Goal: Find contact information: Find contact information

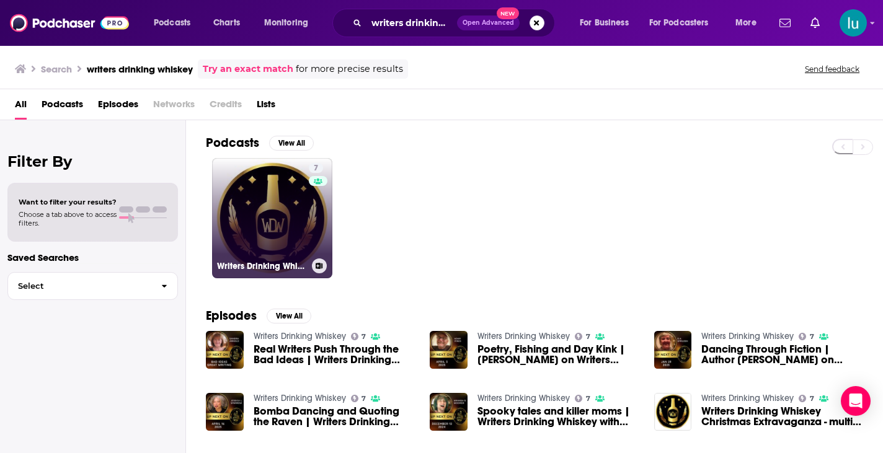
click at [273, 212] on link "7 Writers Drinking Whiskey" at bounding box center [272, 218] width 120 height 120
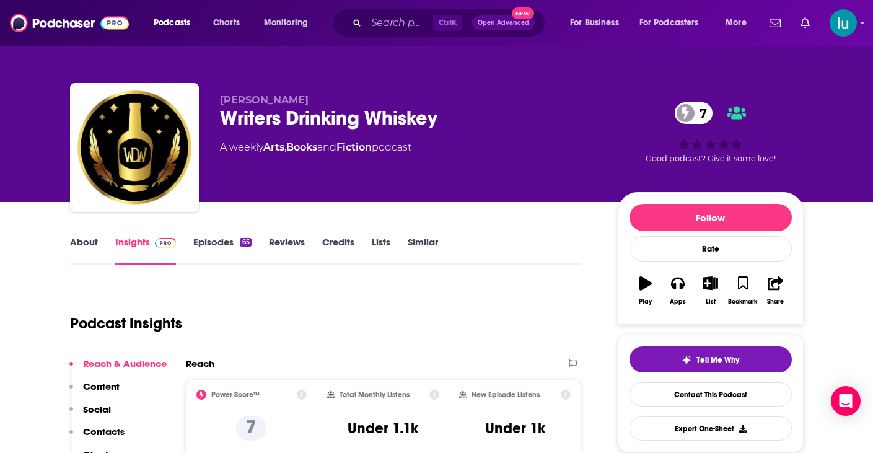
click at [81, 237] on link "About" at bounding box center [84, 250] width 28 height 29
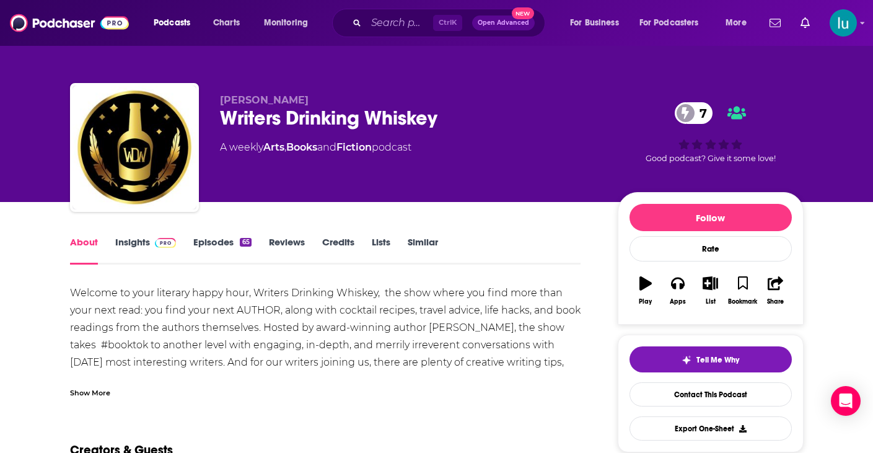
click at [98, 392] on div "Show More" at bounding box center [90, 392] width 40 height 12
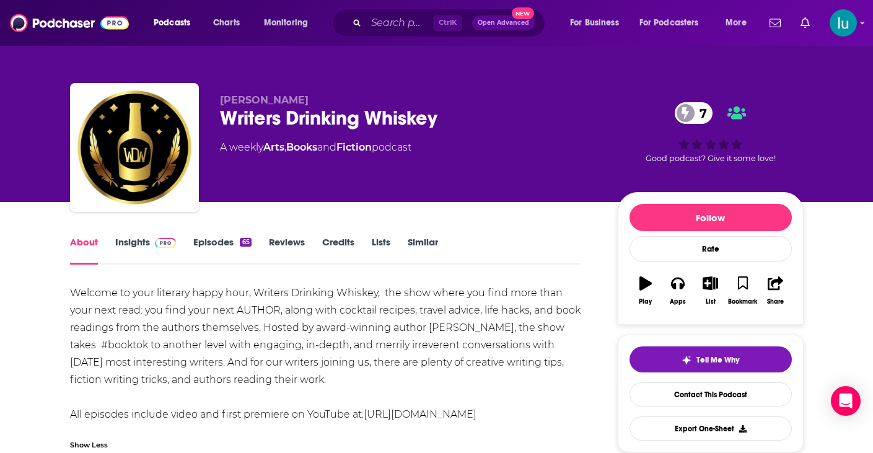
drag, startPoint x: 61, startPoint y: 282, endPoint x: 405, endPoint y: 371, distance: 355.2
copy div "Welcome to your literary happy hour, Writers Drinking Whiskey, the show where y…"
click at [392, 25] on input "Search podcasts, credits, & more..." at bounding box center [399, 23] width 67 height 20
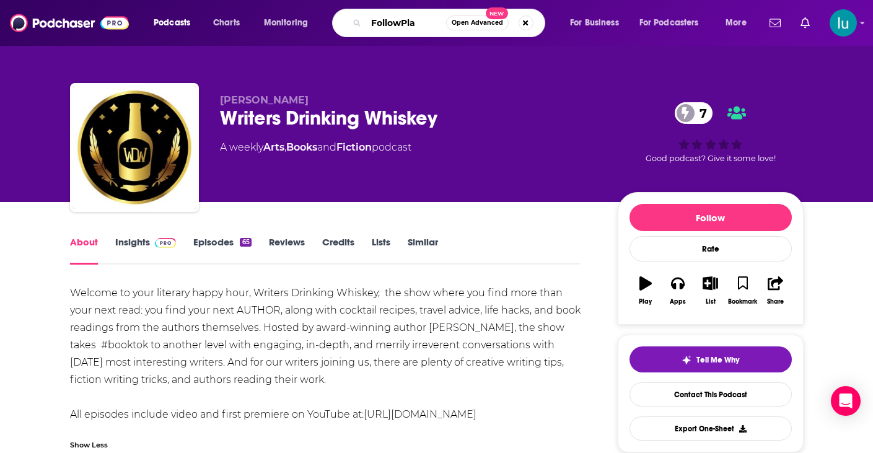
type input "FollowPlay"
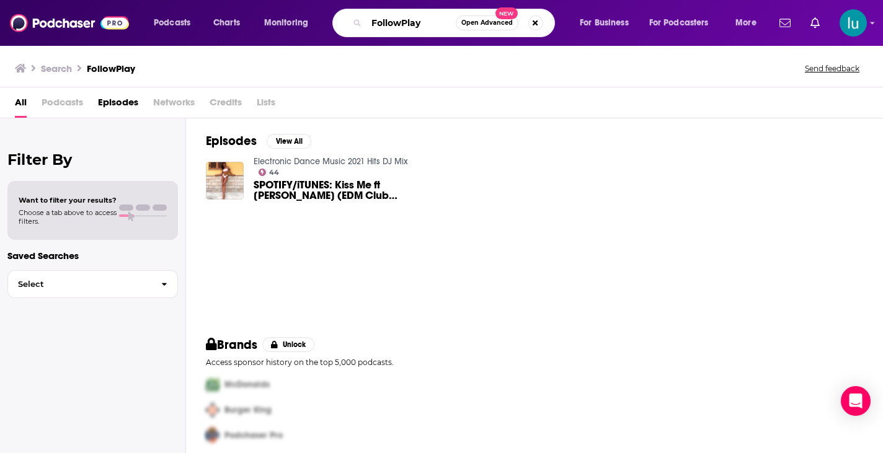
drag, startPoint x: 422, startPoint y: 20, endPoint x: 332, endPoint y: 5, distance: 91.8
click at [332, 5] on div "Podcasts Charts Monitoring FollowPlay Open Advanced New For Business For Podcas…" at bounding box center [441, 23] width 883 height 46
type input "[PERSON_NAME] on BOoks"
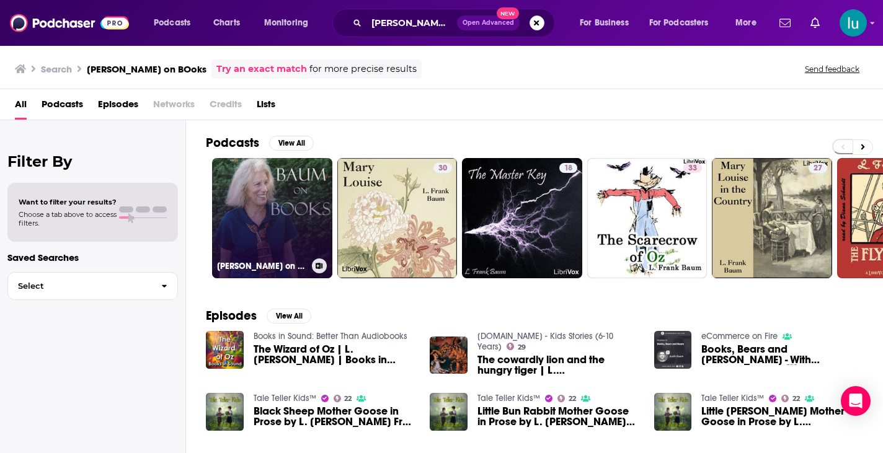
click at [271, 205] on link "[PERSON_NAME] on Books" at bounding box center [272, 218] width 120 height 120
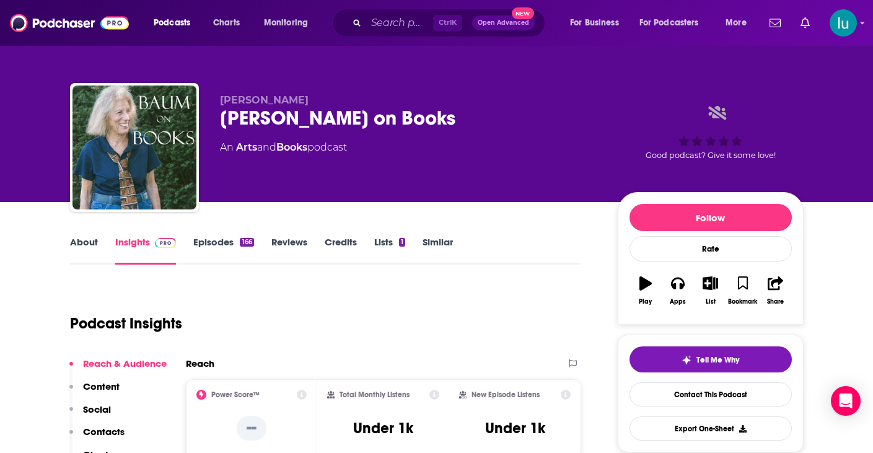
click at [87, 242] on link "About" at bounding box center [84, 250] width 28 height 29
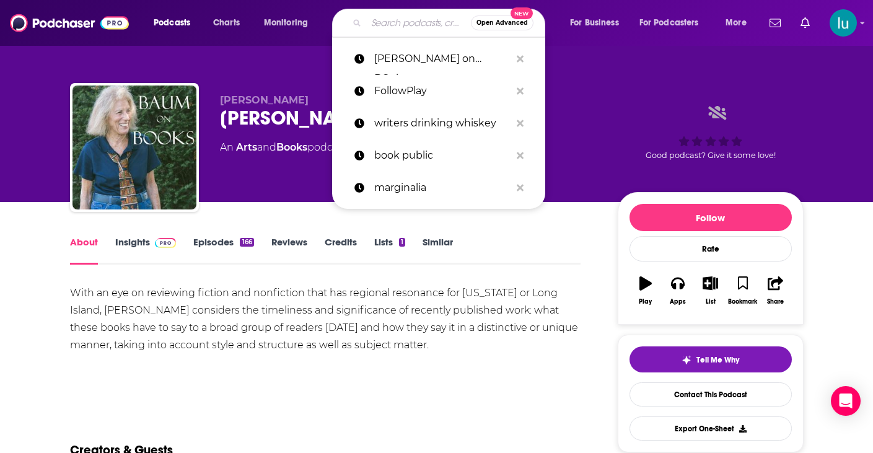
click at [375, 21] on input "Search podcasts, credits, & more..." at bounding box center [418, 23] width 105 height 20
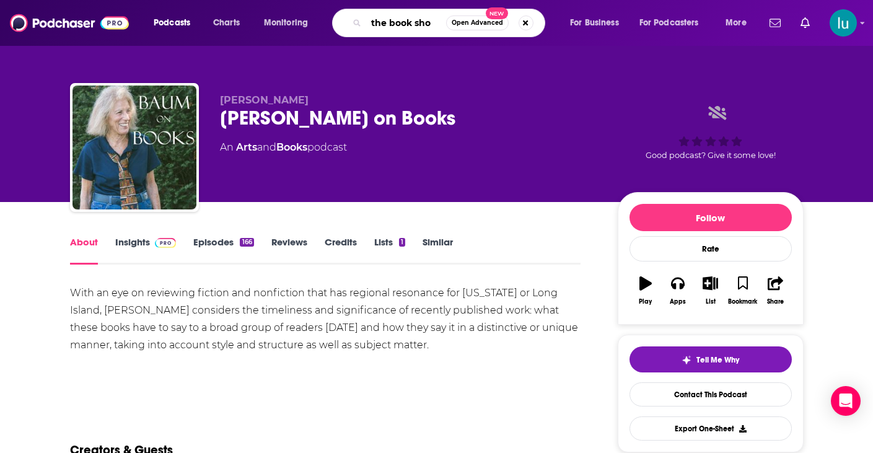
type input "the book show"
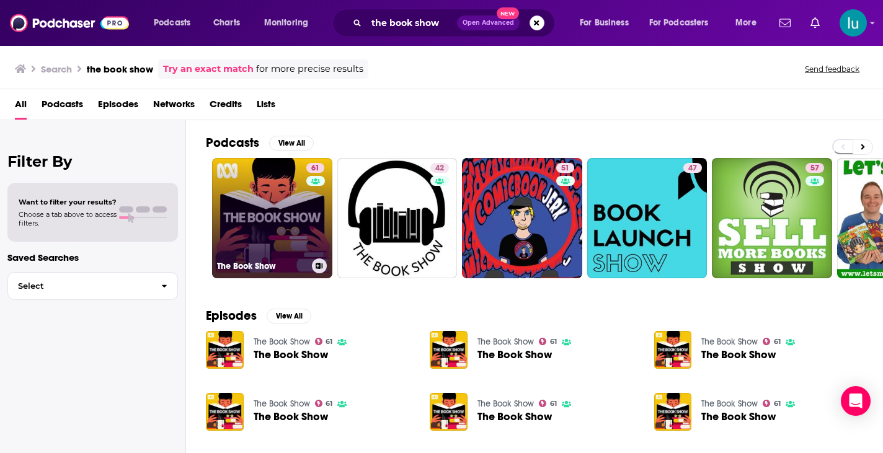
click at [288, 209] on link "61 The Book Show" at bounding box center [272, 218] width 120 height 120
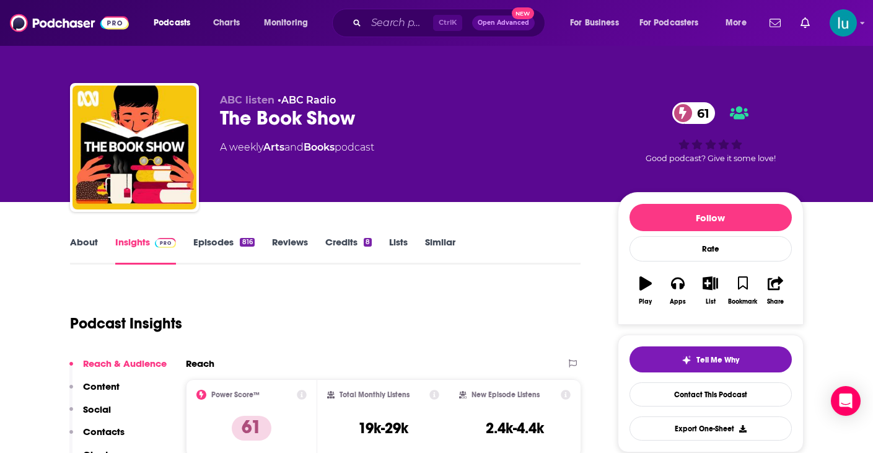
click at [85, 244] on link "About" at bounding box center [84, 250] width 28 height 29
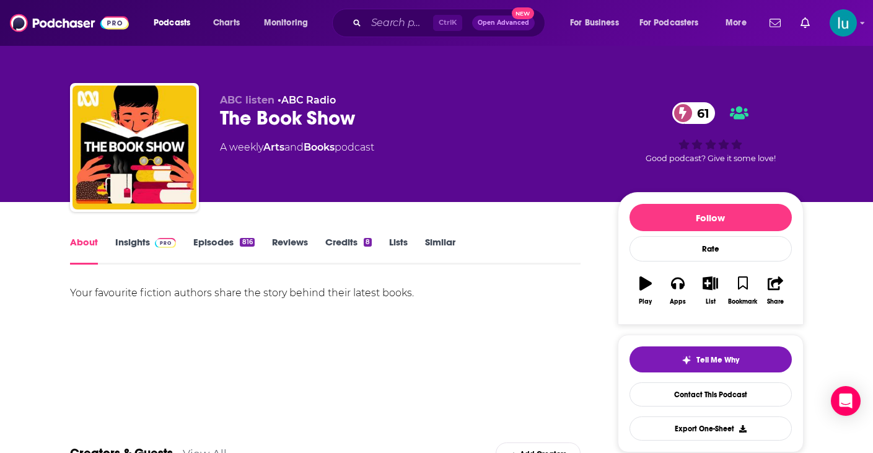
click at [126, 240] on link "Insights" at bounding box center [145, 250] width 61 height 29
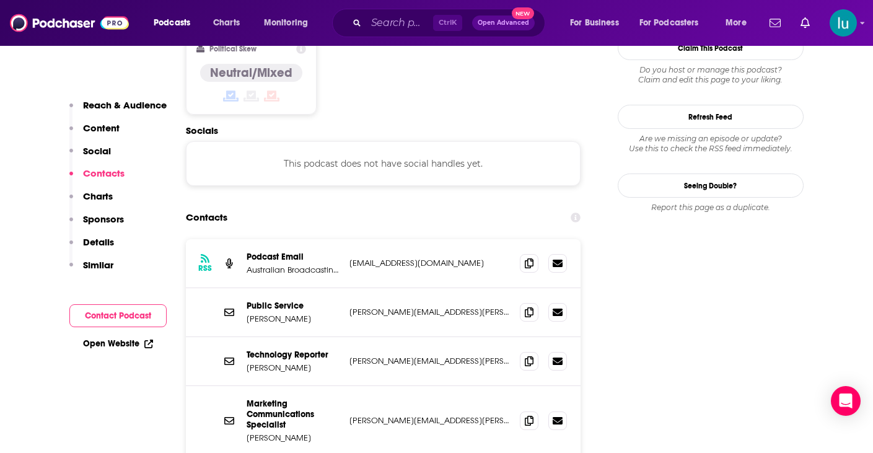
scroll to position [1030, 0]
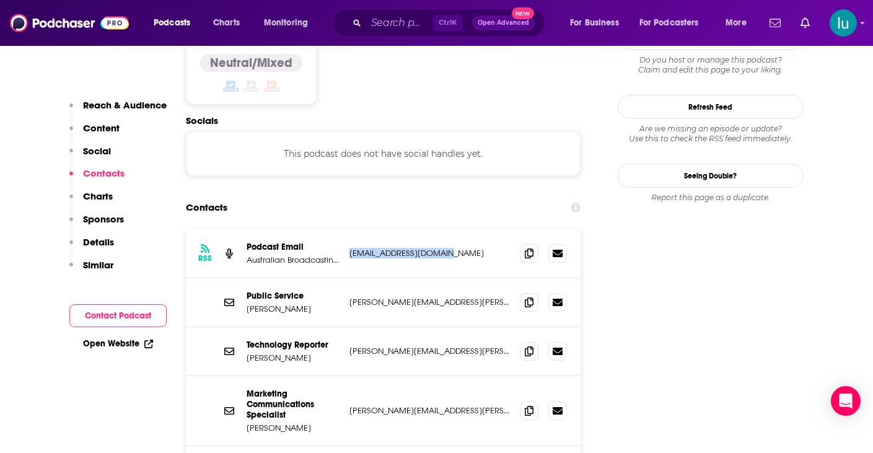
drag, startPoint x: 459, startPoint y: 196, endPoint x: 348, endPoint y: 196, distance: 110.3
click at [348, 229] on div "RSS Podcast Email Australian Broadcasting Corporation [EMAIL_ADDRESS][DOMAIN_NA…" at bounding box center [383, 253] width 395 height 49
copy p "[EMAIL_ADDRESS][DOMAIN_NAME]"
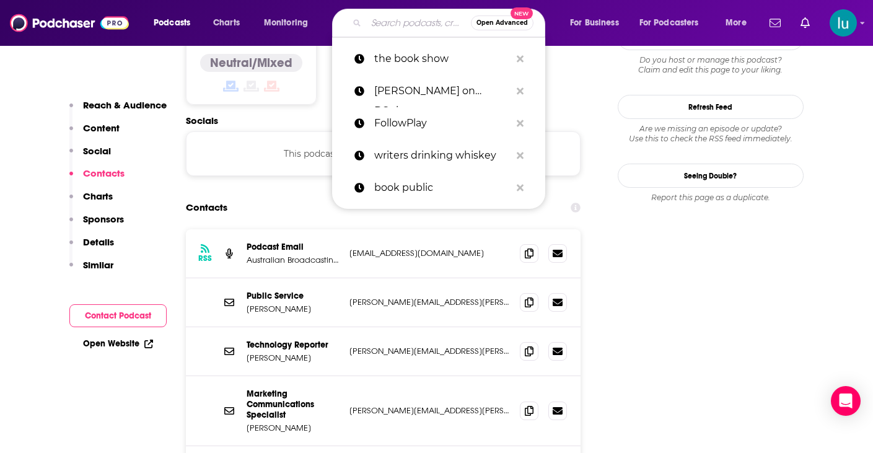
click at [376, 22] on input "Search podcasts, credits, & more..." at bounding box center [418, 23] width 105 height 20
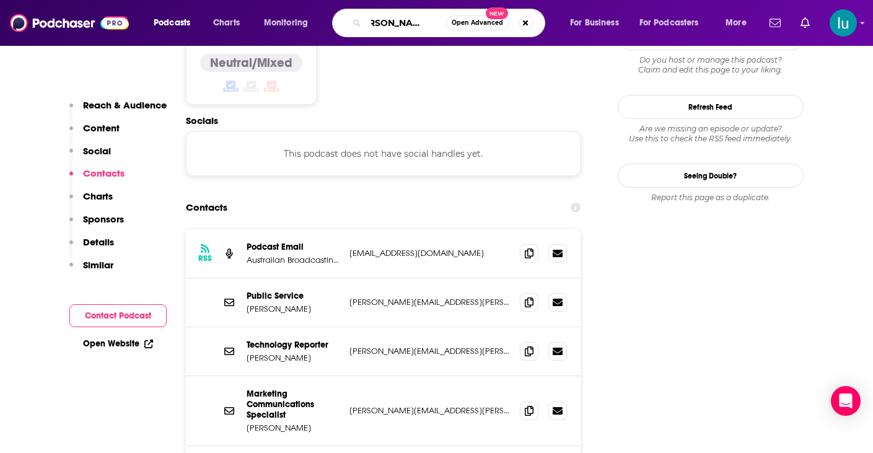
type input "[PERSON_NAME] must reads"
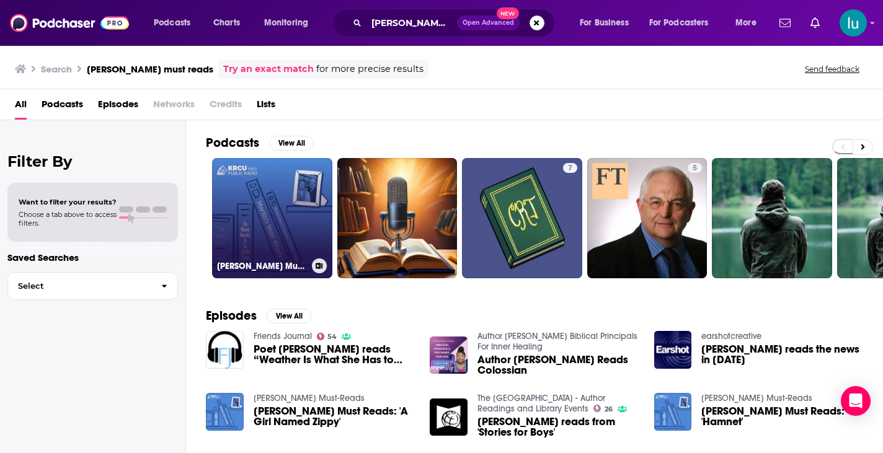
click at [267, 212] on link "[PERSON_NAME] Must-Reads" at bounding box center [272, 218] width 120 height 120
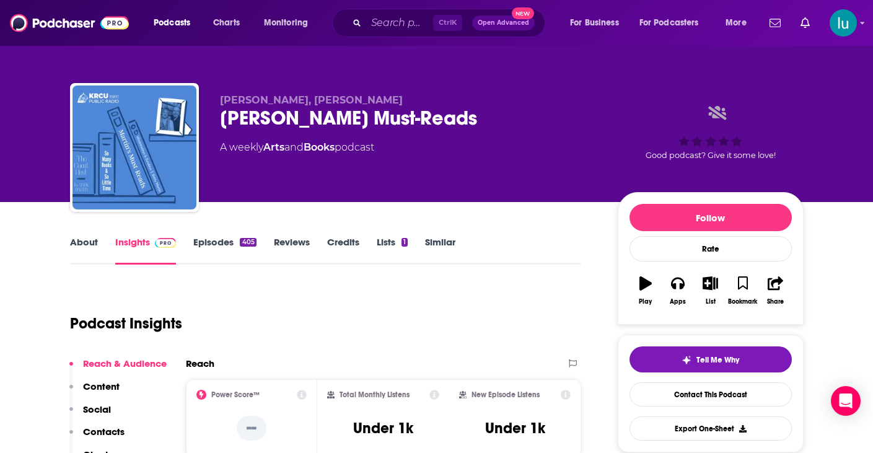
click at [82, 239] on link "About" at bounding box center [84, 250] width 28 height 29
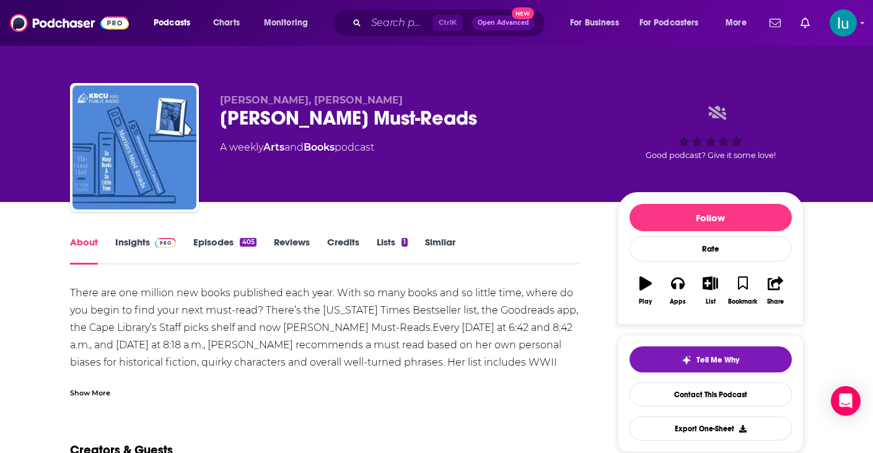
click at [96, 388] on div "Show More" at bounding box center [90, 392] width 40 height 12
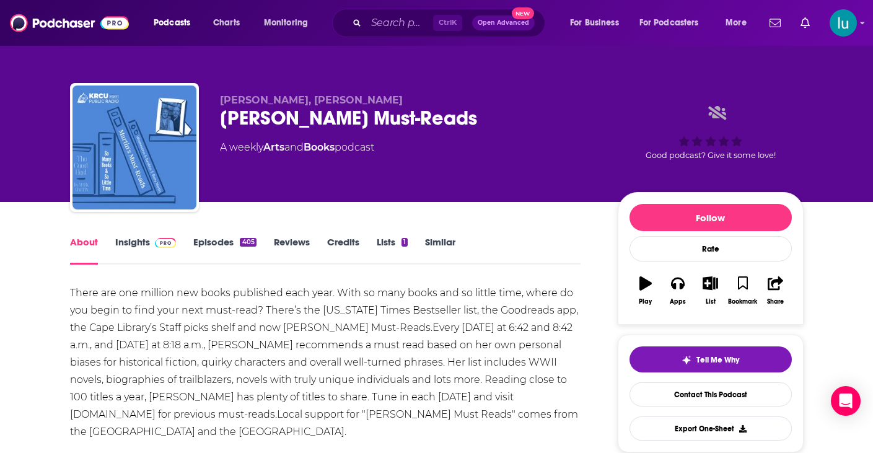
click at [141, 242] on link "Insights" at bounding box center [145, 250] width 61 height 29
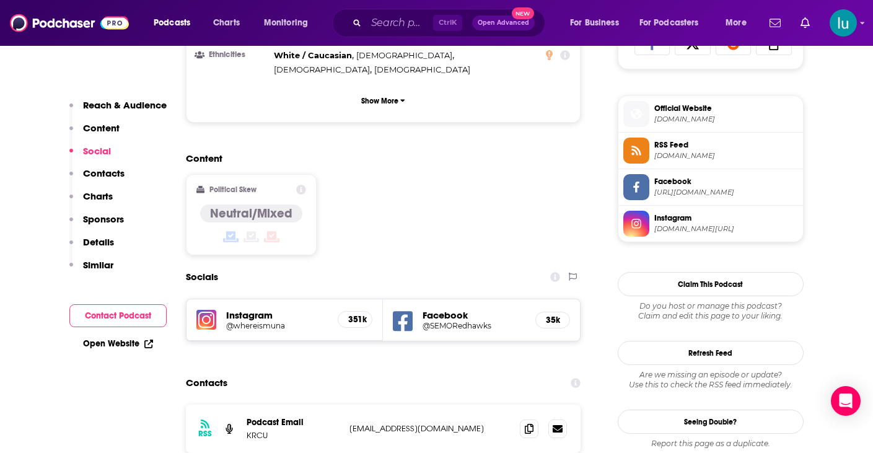
scroll to position [903, 0]
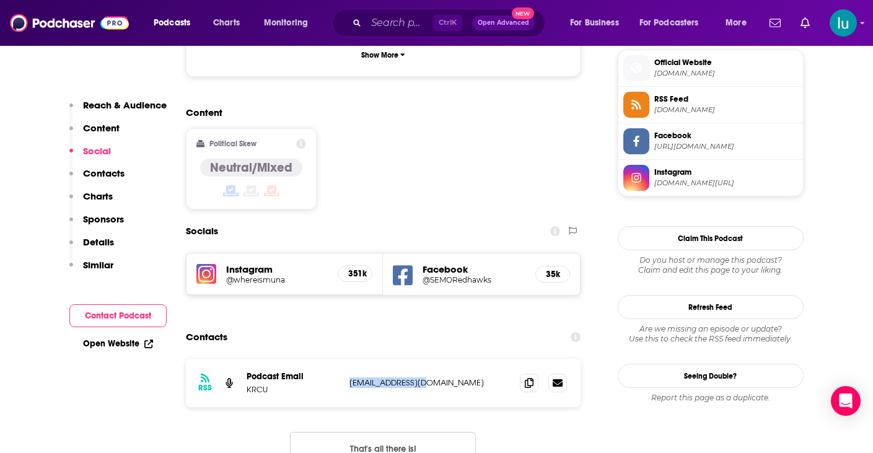
drag, startPoint x: 438, startPoint y: 333, endPoint x: 371, endPoint y: 335, distance: 67.0
click at [350, 377] on p "[EMAIL_ADDRESS][DOMAIN_NAME]" at bounding box center [430, 382] width 161 height 11
copy p "[EMAIL_ADDRESS][DOMAIN_NAME]"
